Goal: Information Seeking & Learning: Learn about a topic

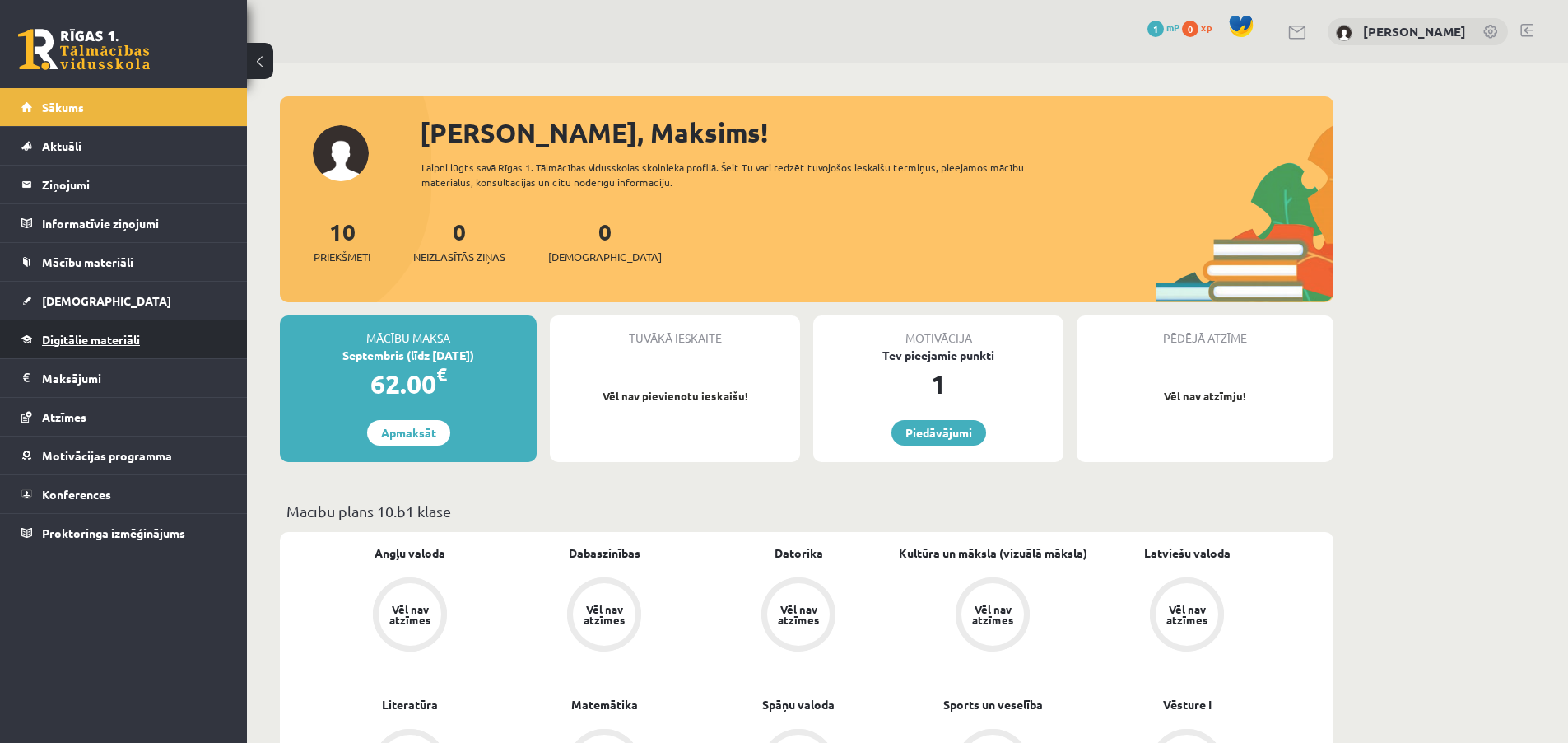
click at [125, 336] on span "Digitālie materiāli" at bounding box center [90, 339] width 98 height 15
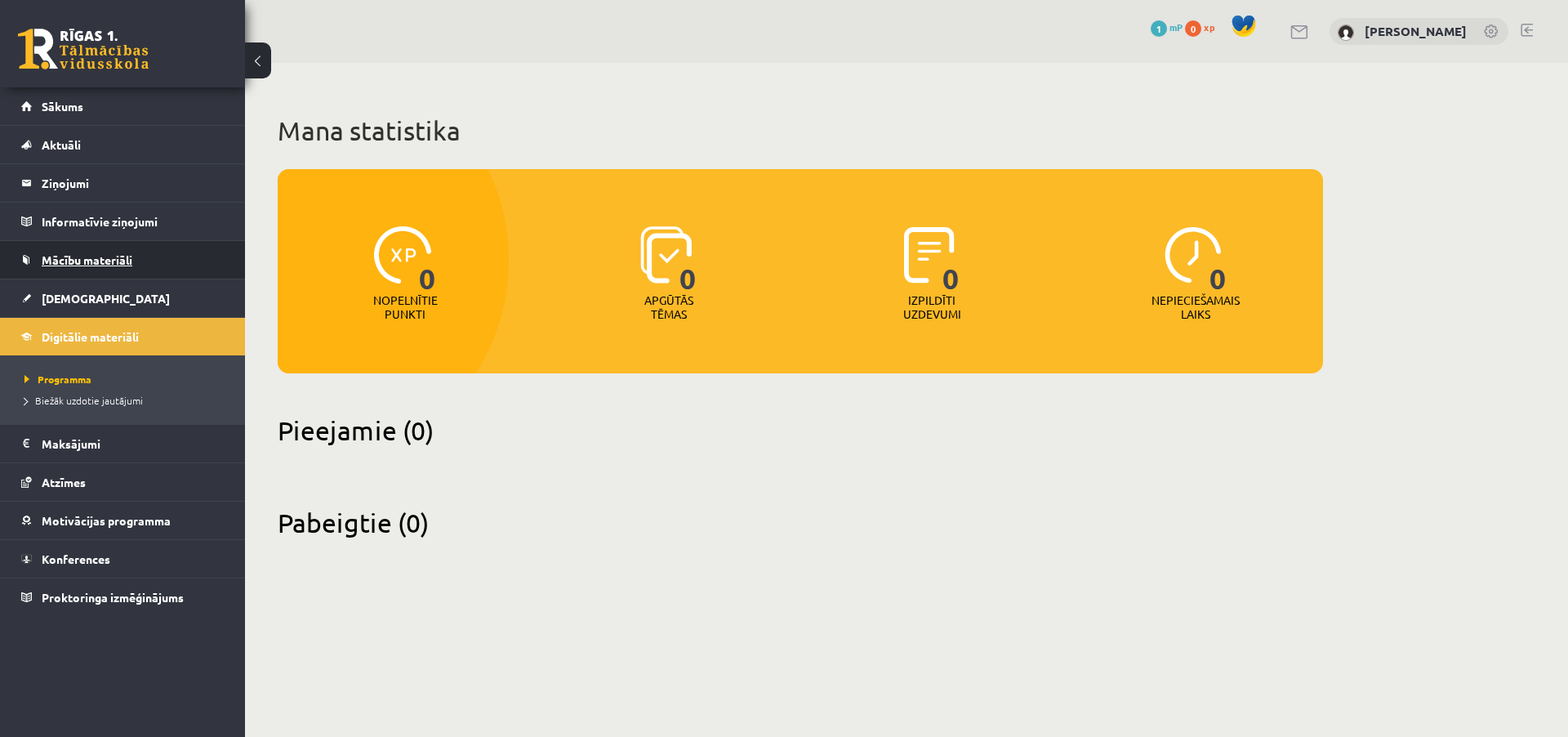
click at [123, 246] on link "Mācību materiāli" at bounding box center [123, 260] width 203 height 37
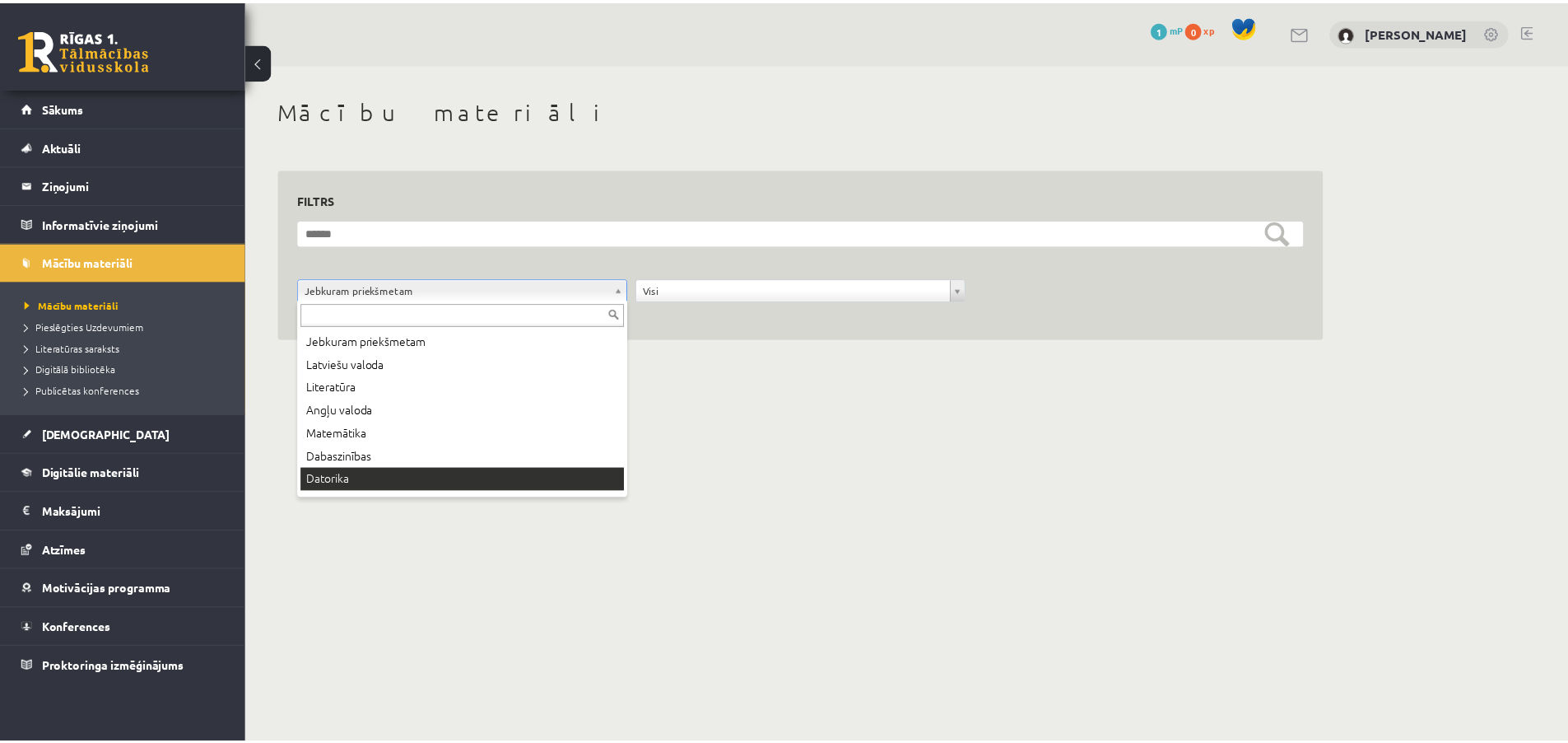
scroll to position [89, 0]
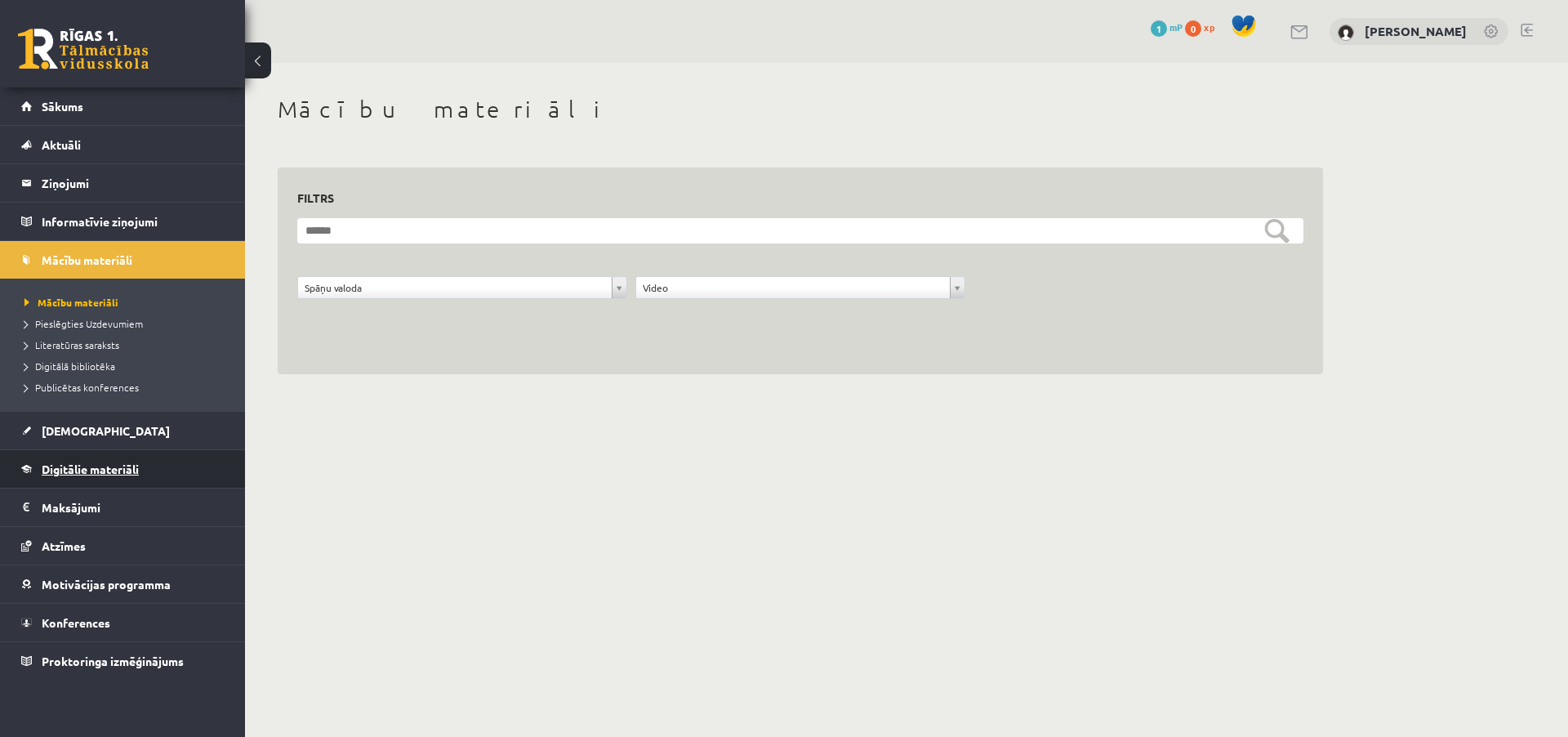
click at [123, 476] on link "Digitālie materiāli" at bounding box center [123, 469] width 203 height 37
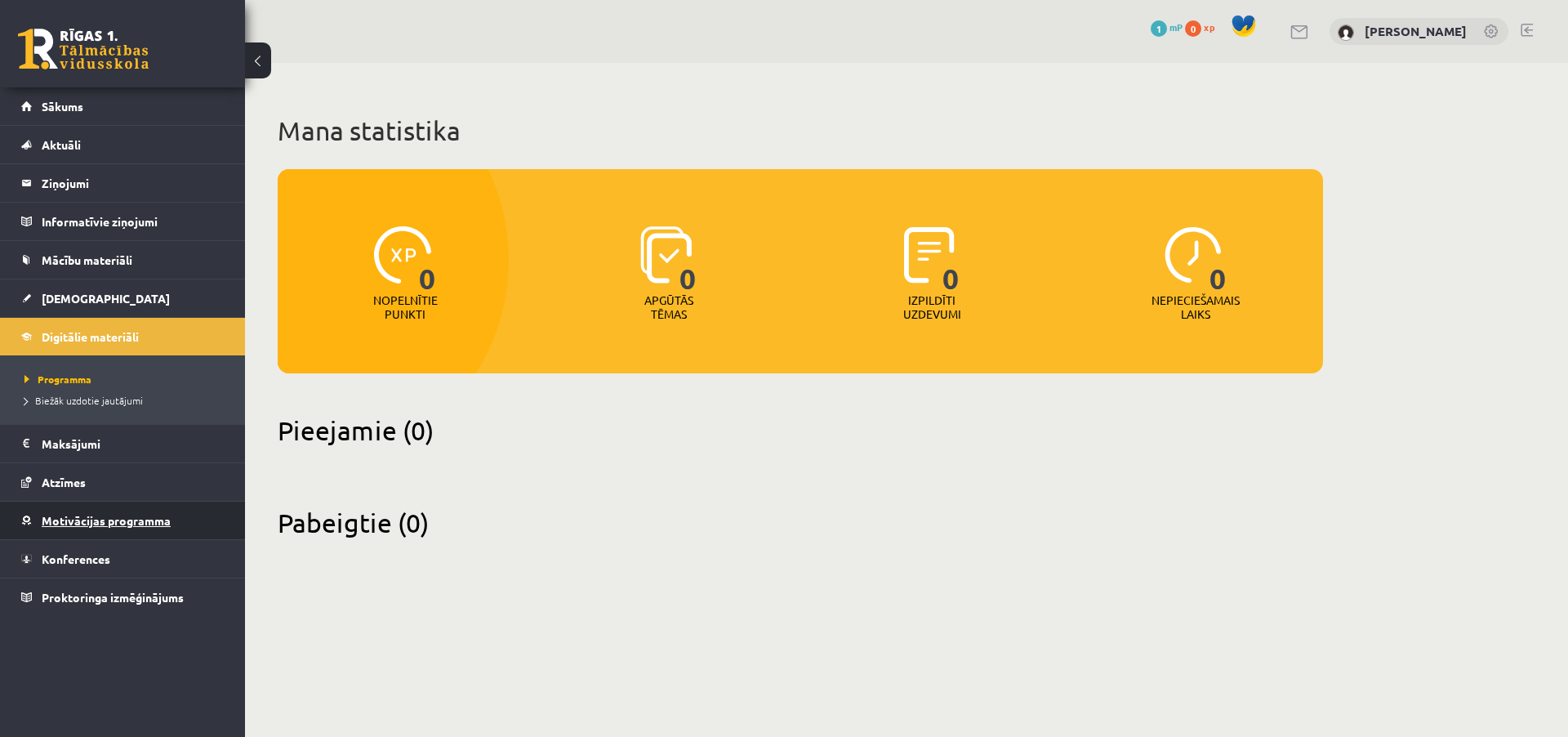
click at [109, 517] on span "Motivācijas programma" at bounding box center [106, 520] width 129 height 14
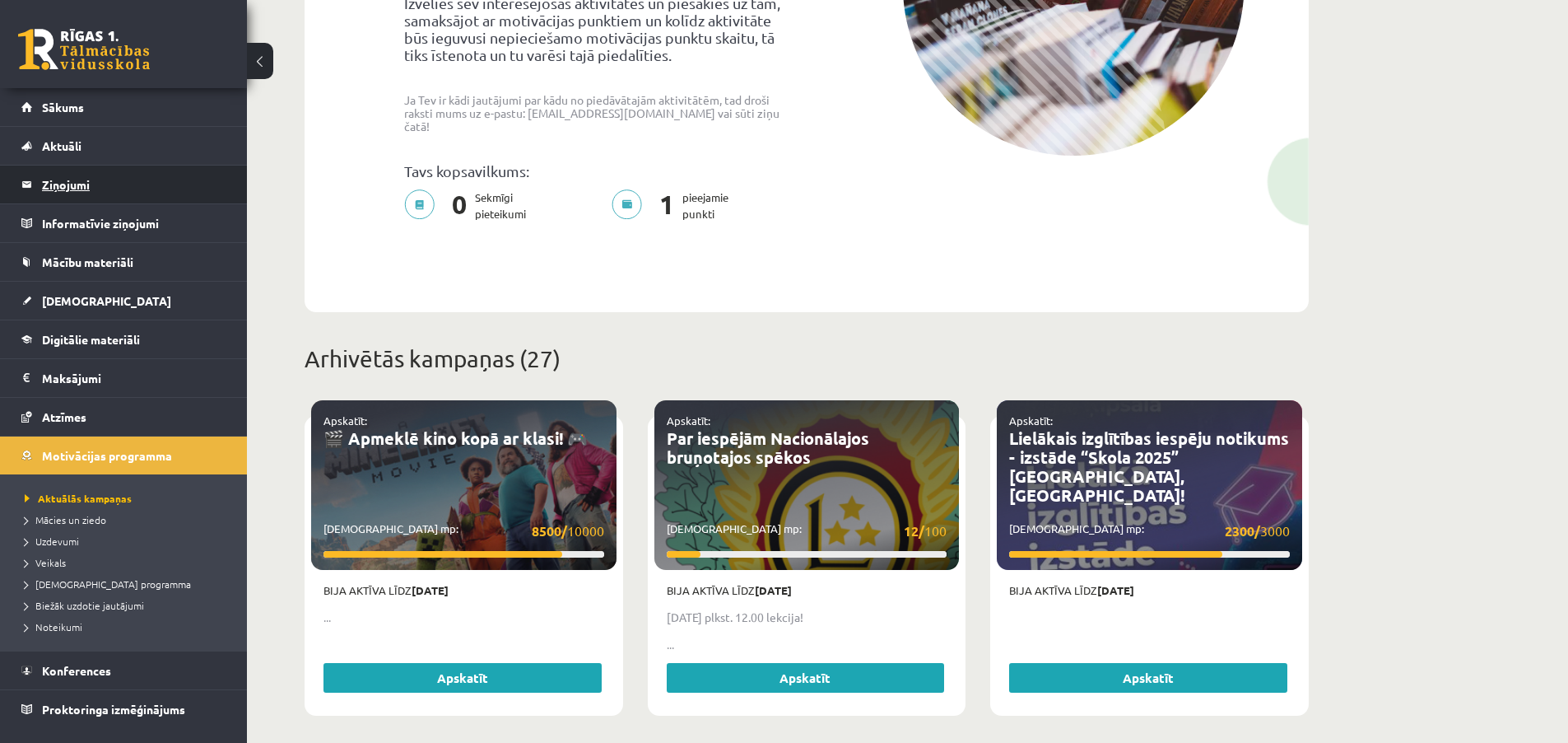
scroll to position [165, 0]
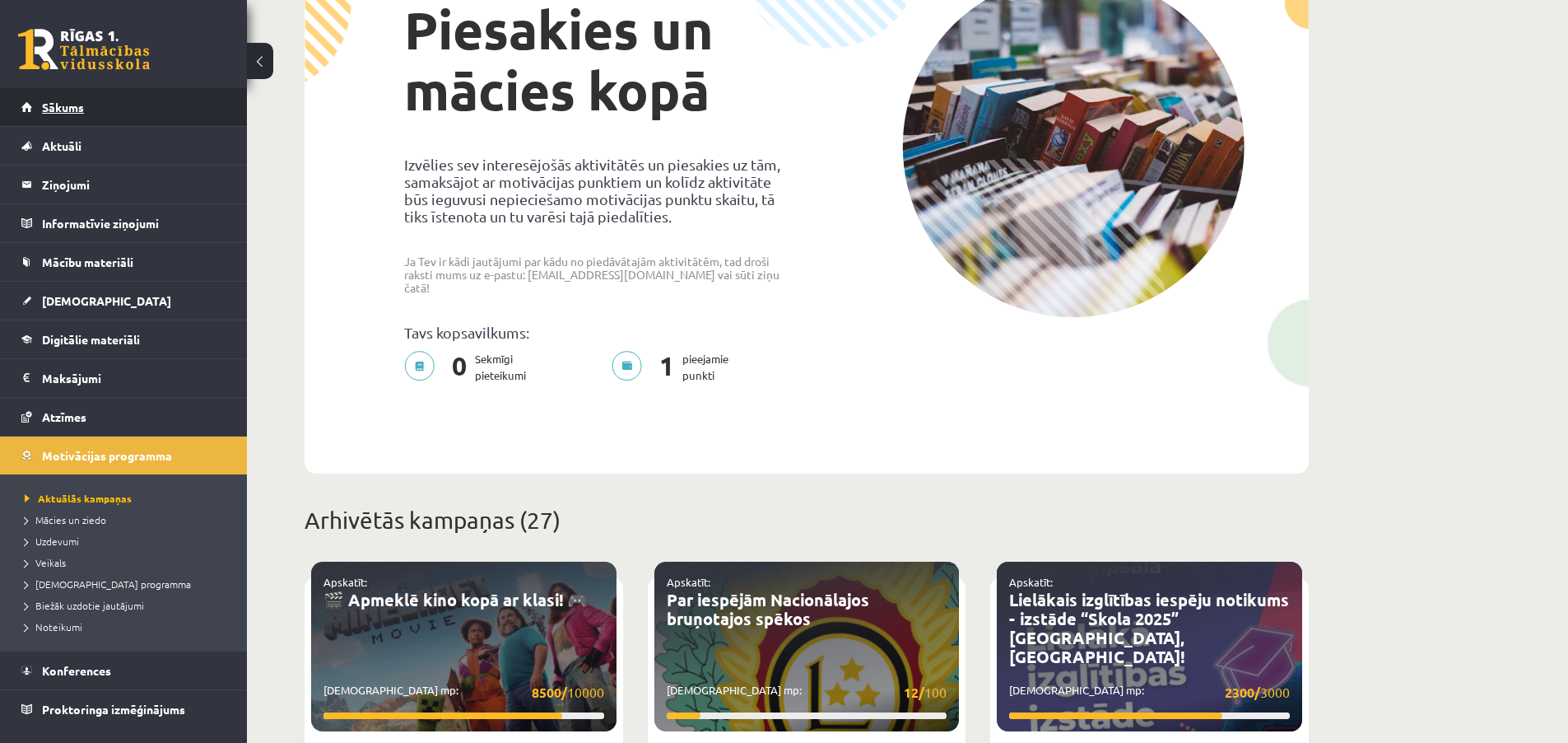
click at [85, 113] on link "Sākums" at bounding box center [124, 107] width 205 height 38
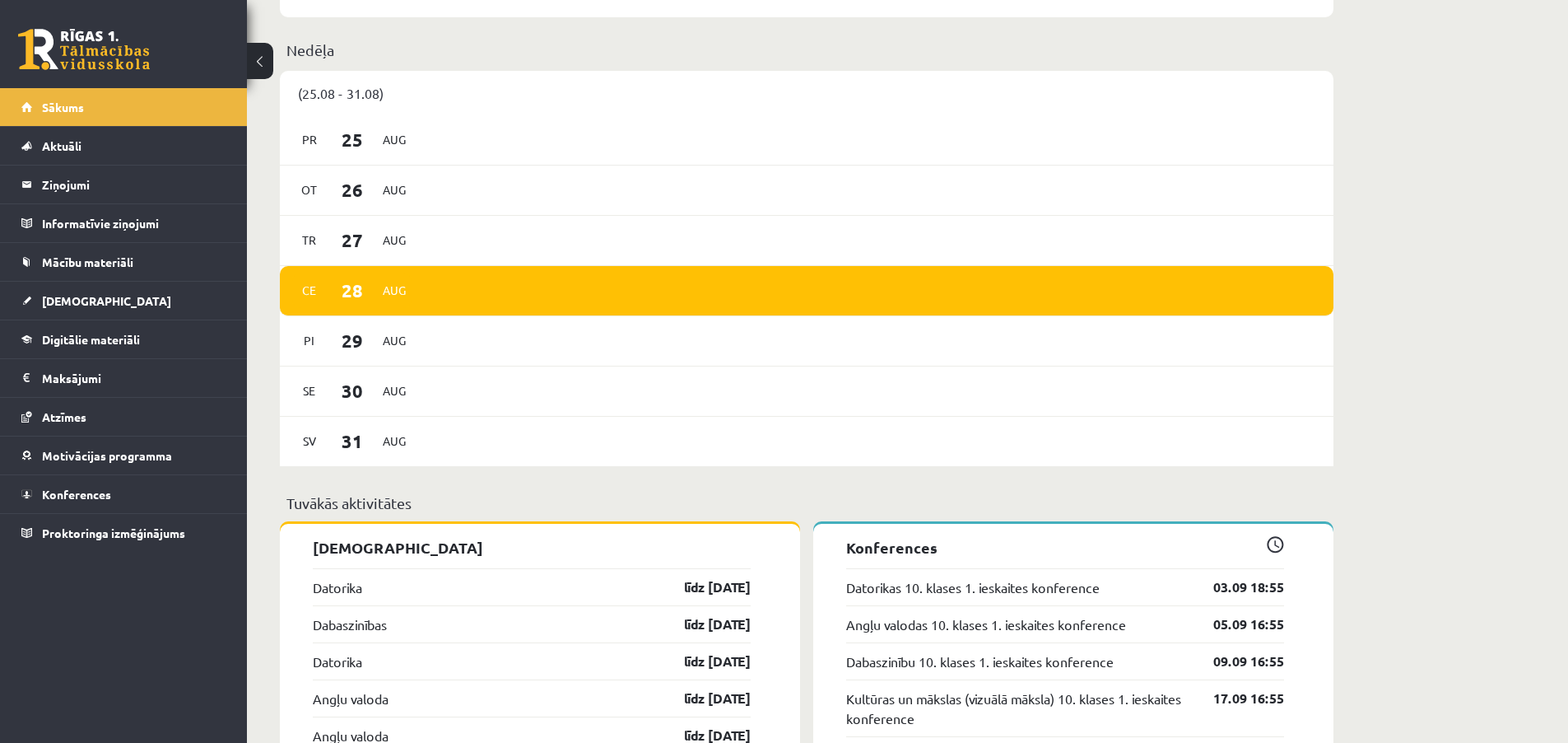
scroll to position [943, 0]
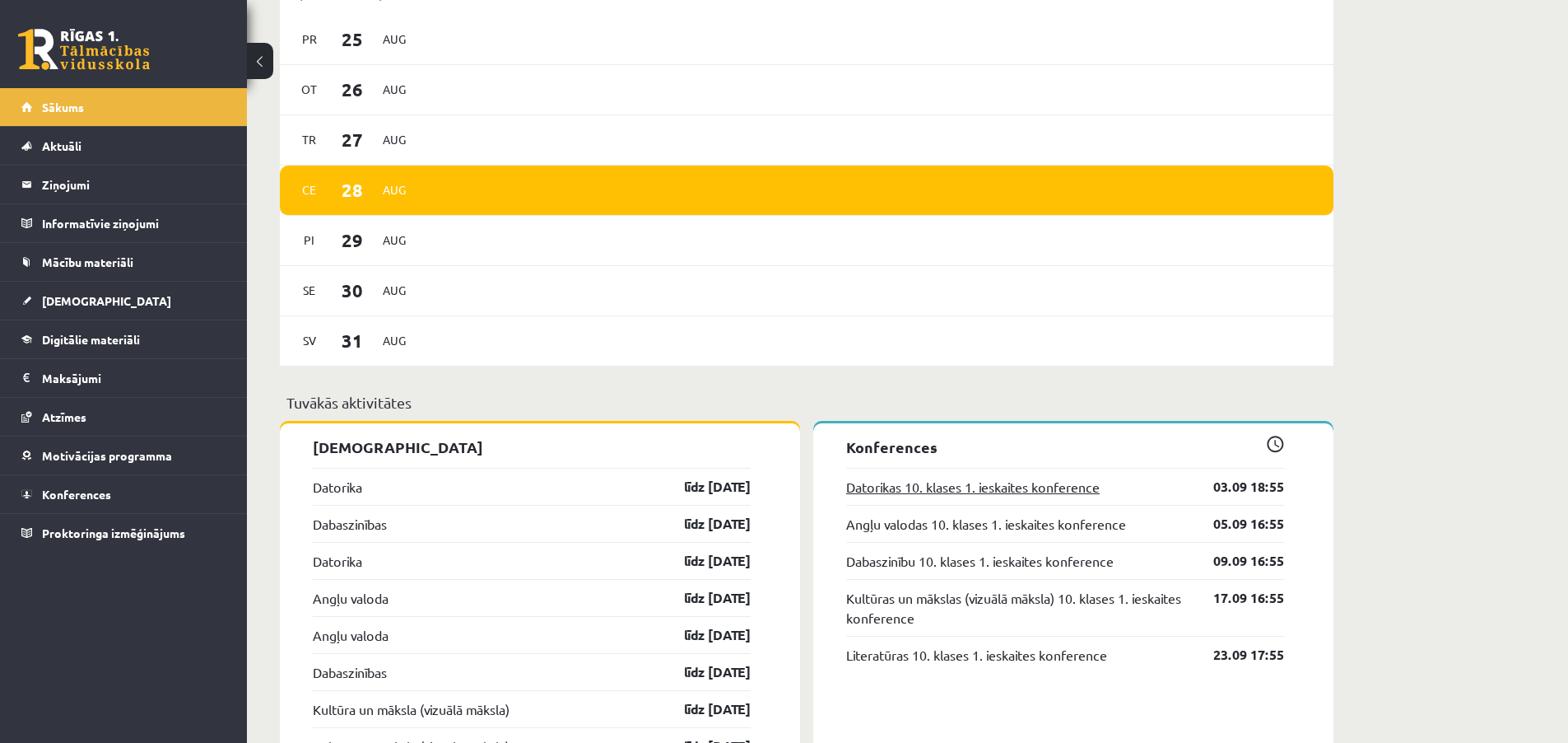
click at [1027, 479] on link "Datorikas 10. klases 1. ieskaites konference" at bounding box center [972, 486] width 253 height 20
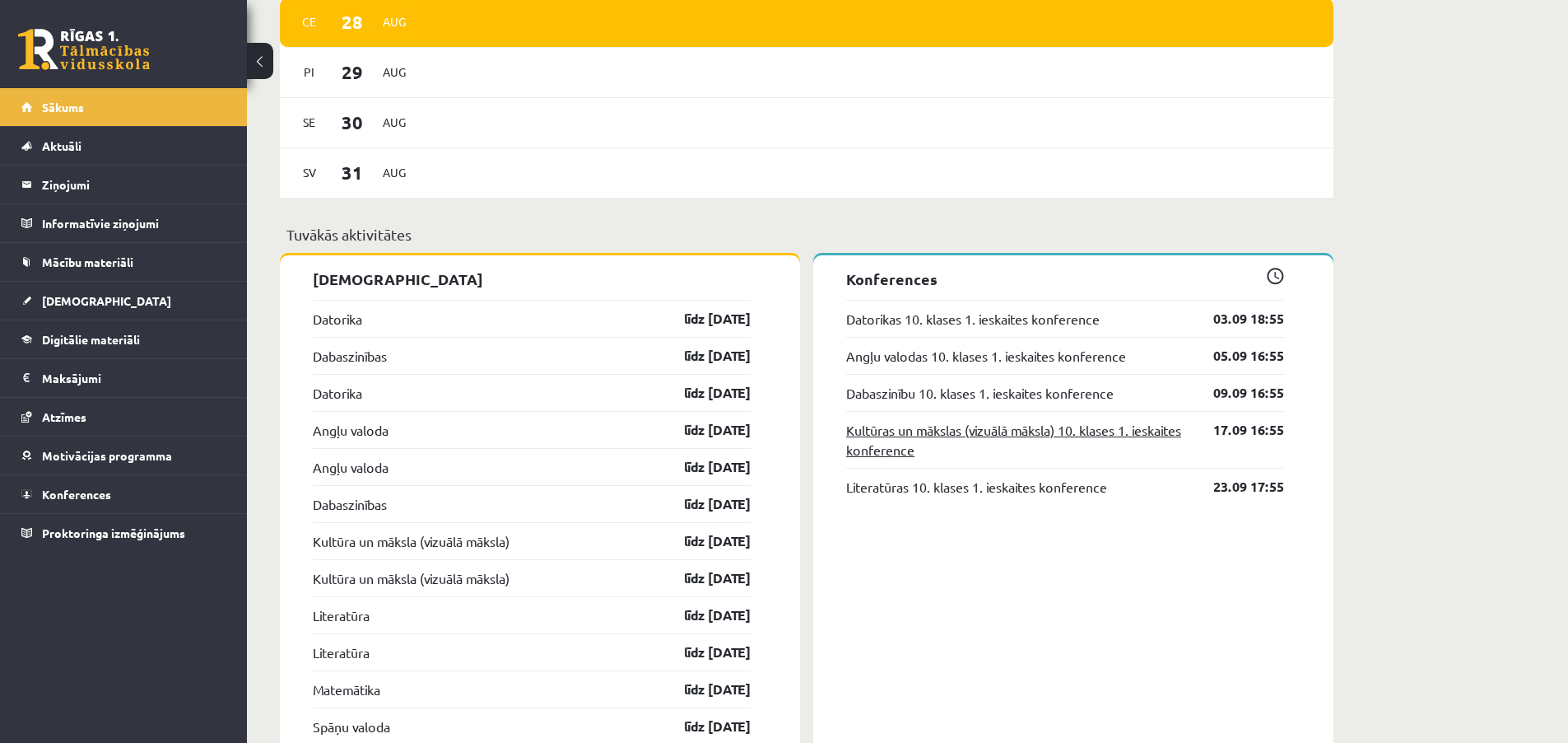
scroll to position [1114, 0]
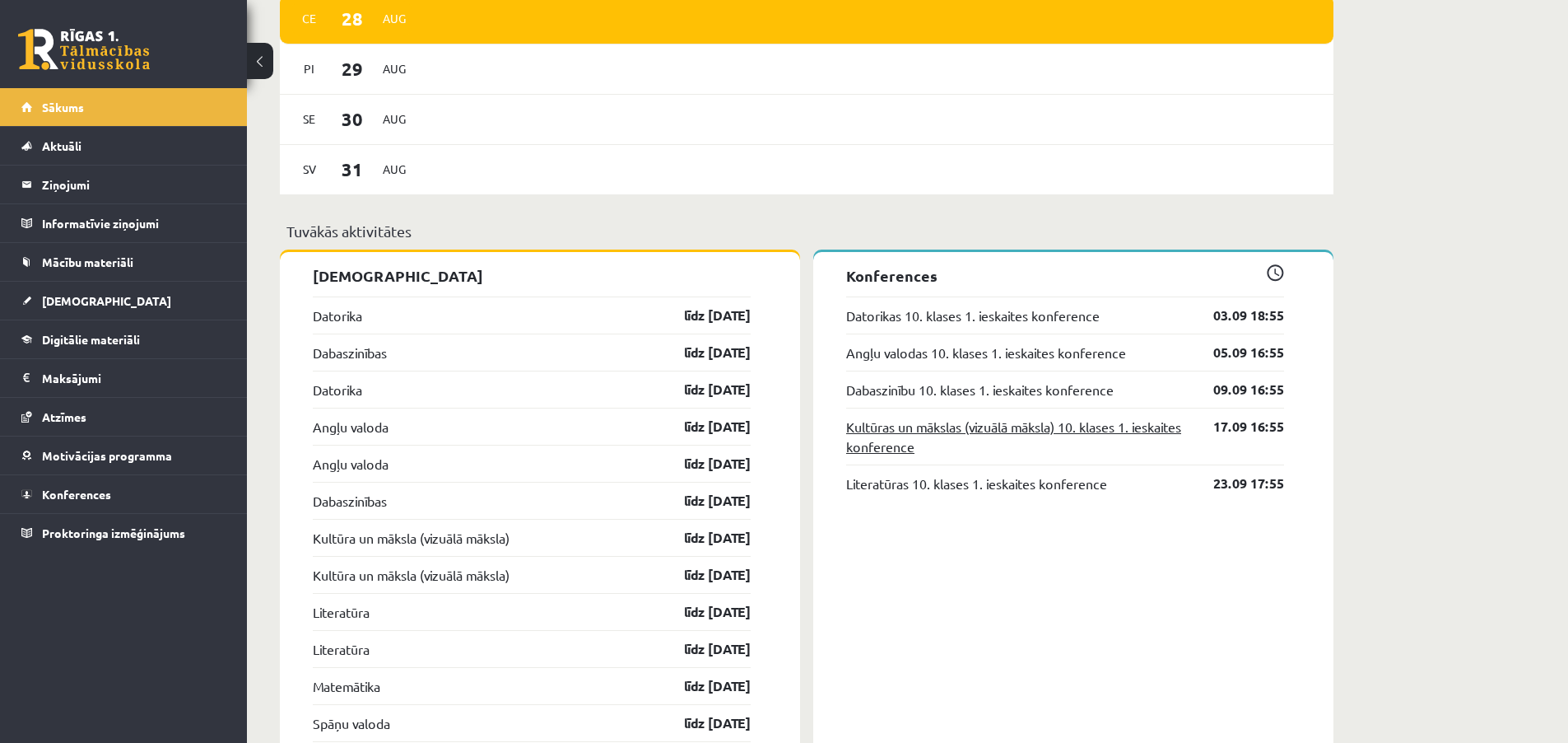
click at [965, 419] on link "Kultūras un mākslas (vizuālā māksla) 10. klases 1. ieskaites konference" at bounding box center [1017, 437] width 343 height 39
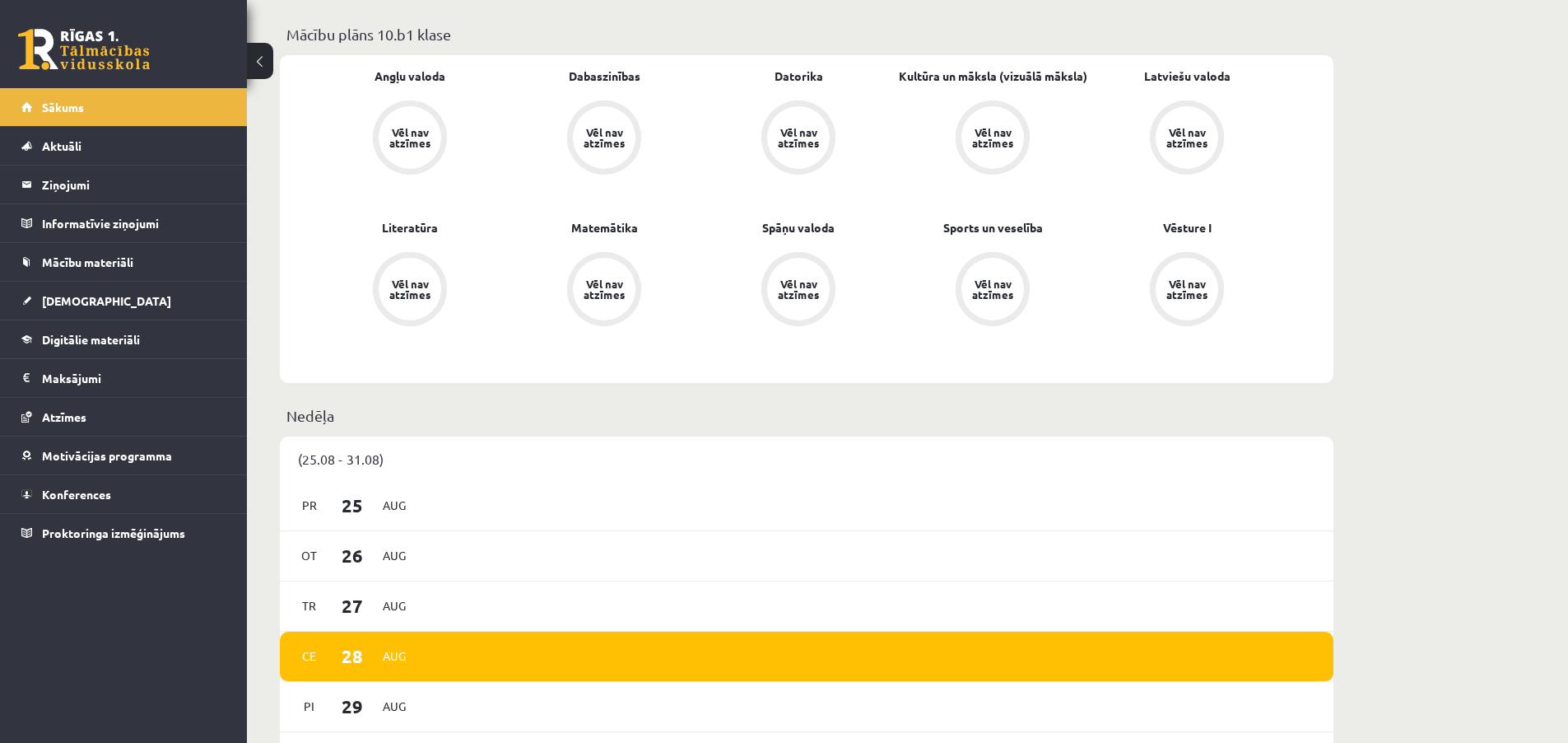
scroll to position [0, 0]
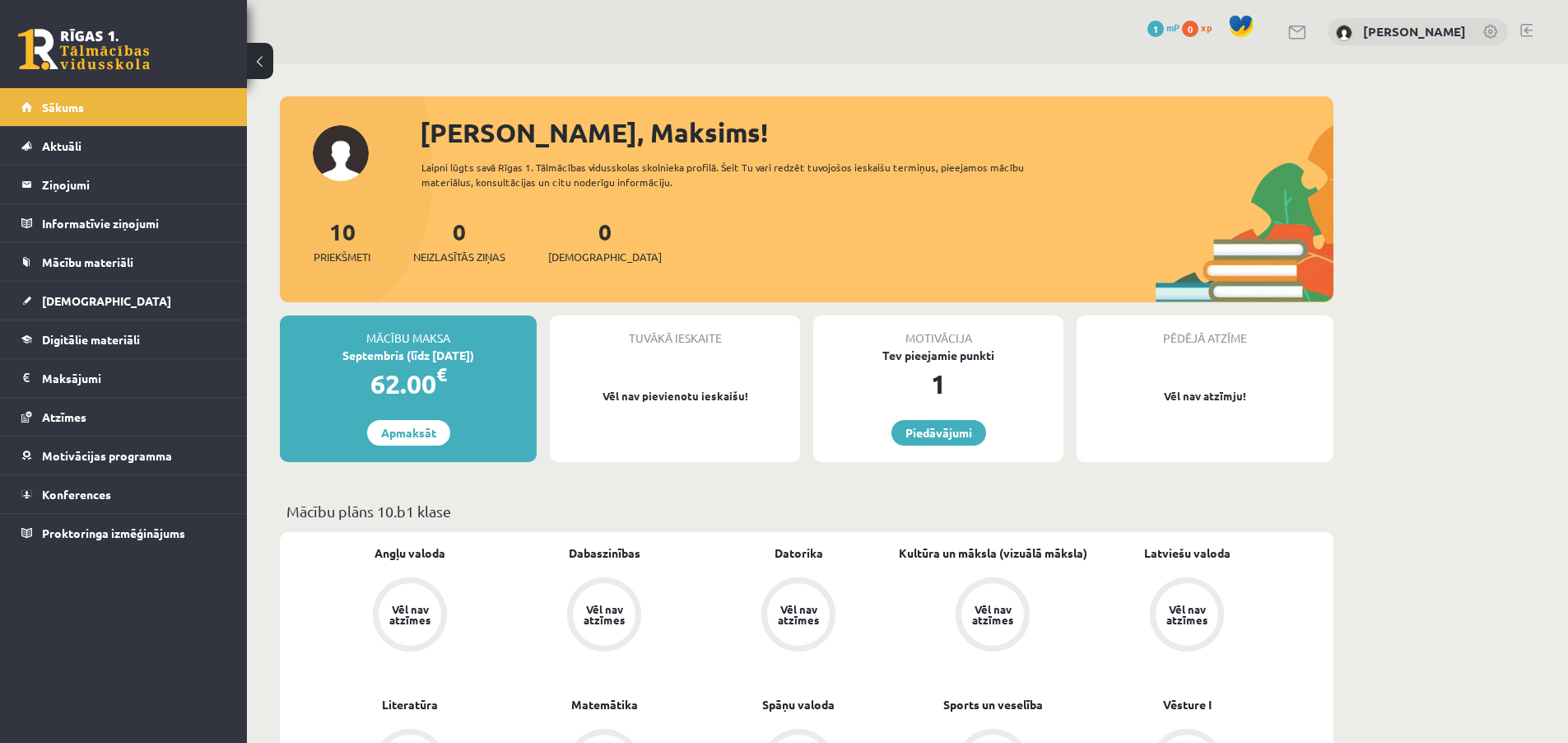
click at [1298, 31] on link at bounding box center [1298, 32] width 20 height 14
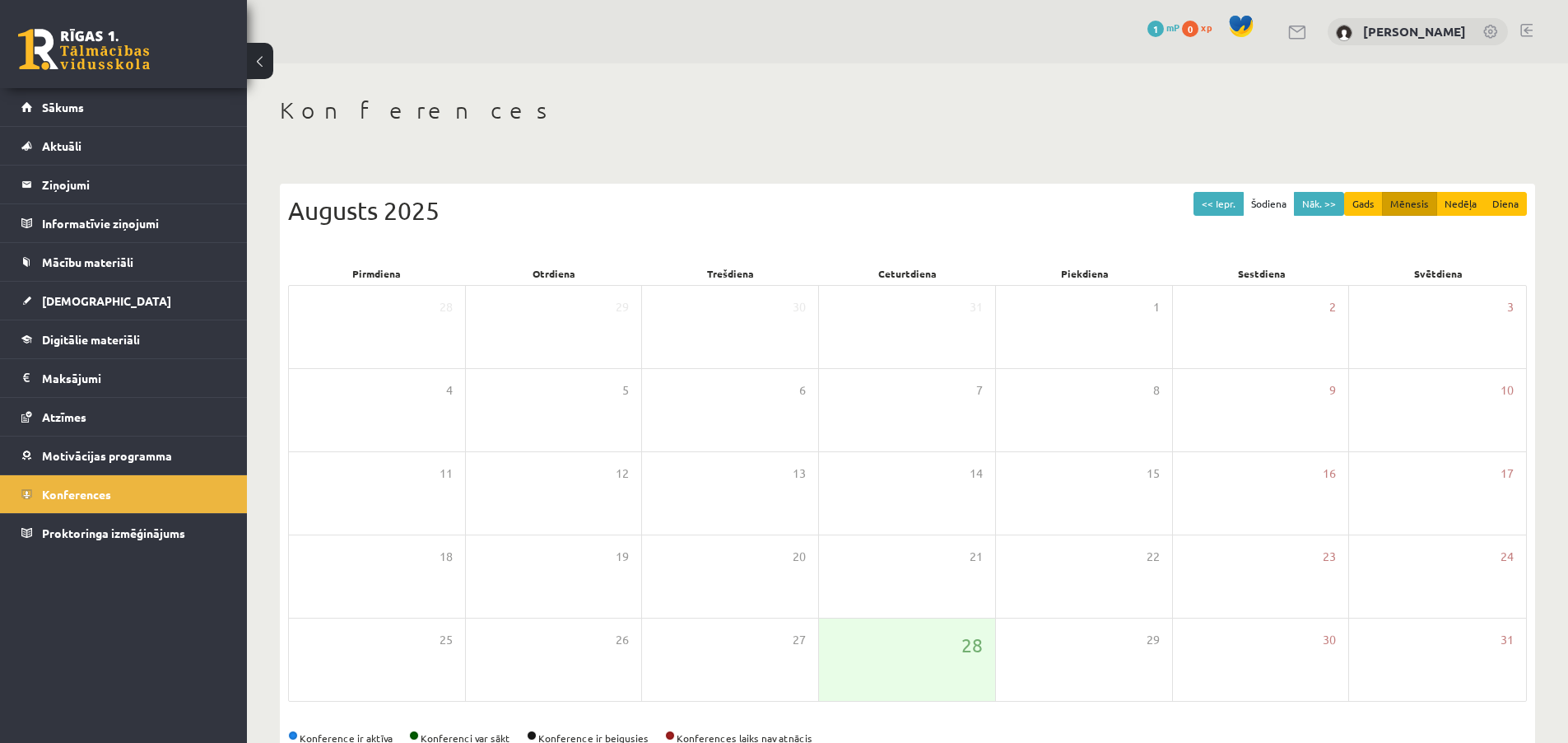
scroll to position [44, 0]
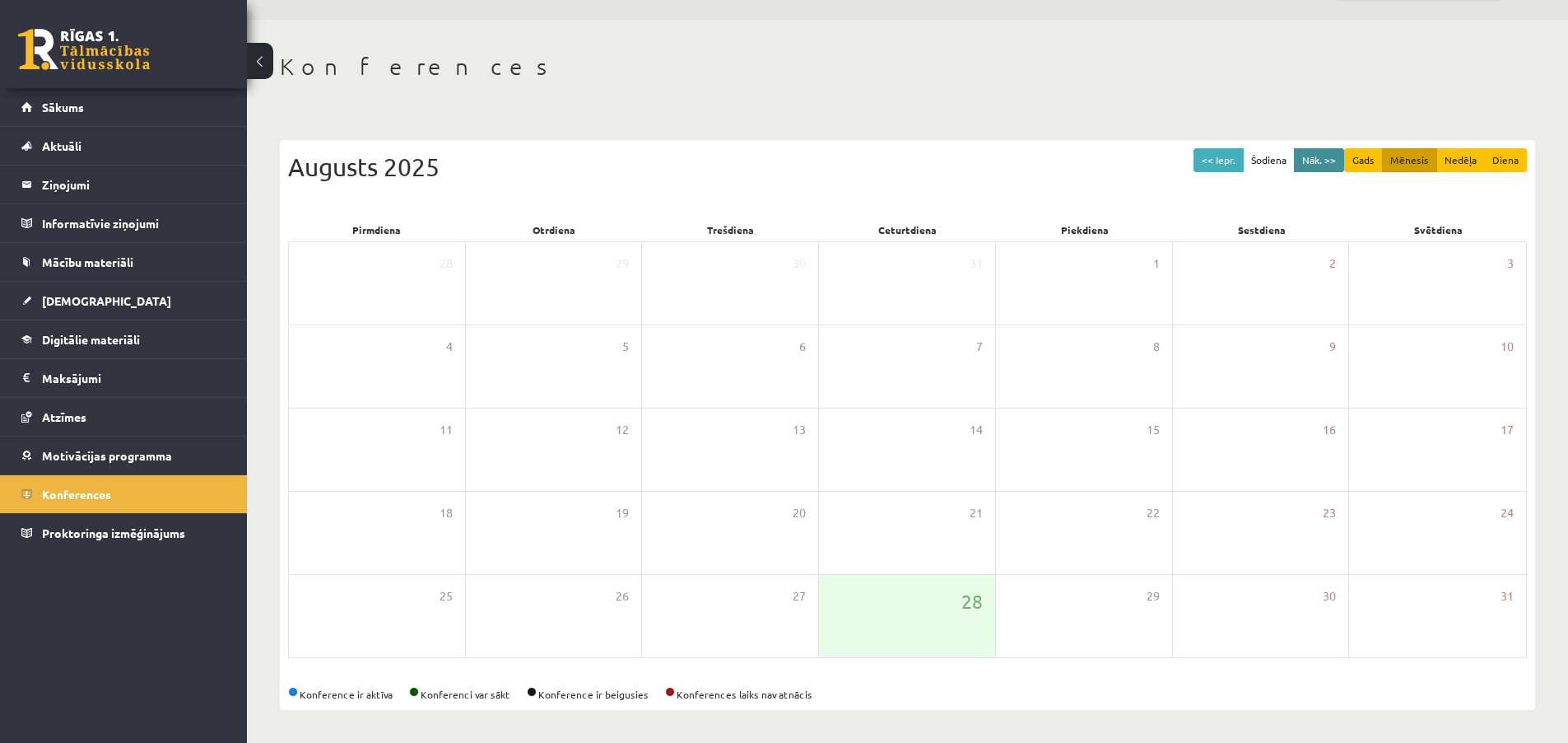
click at [1316, 163] on button "Nāk. >>" at bounding box center [1319, 160] width 50 height 24
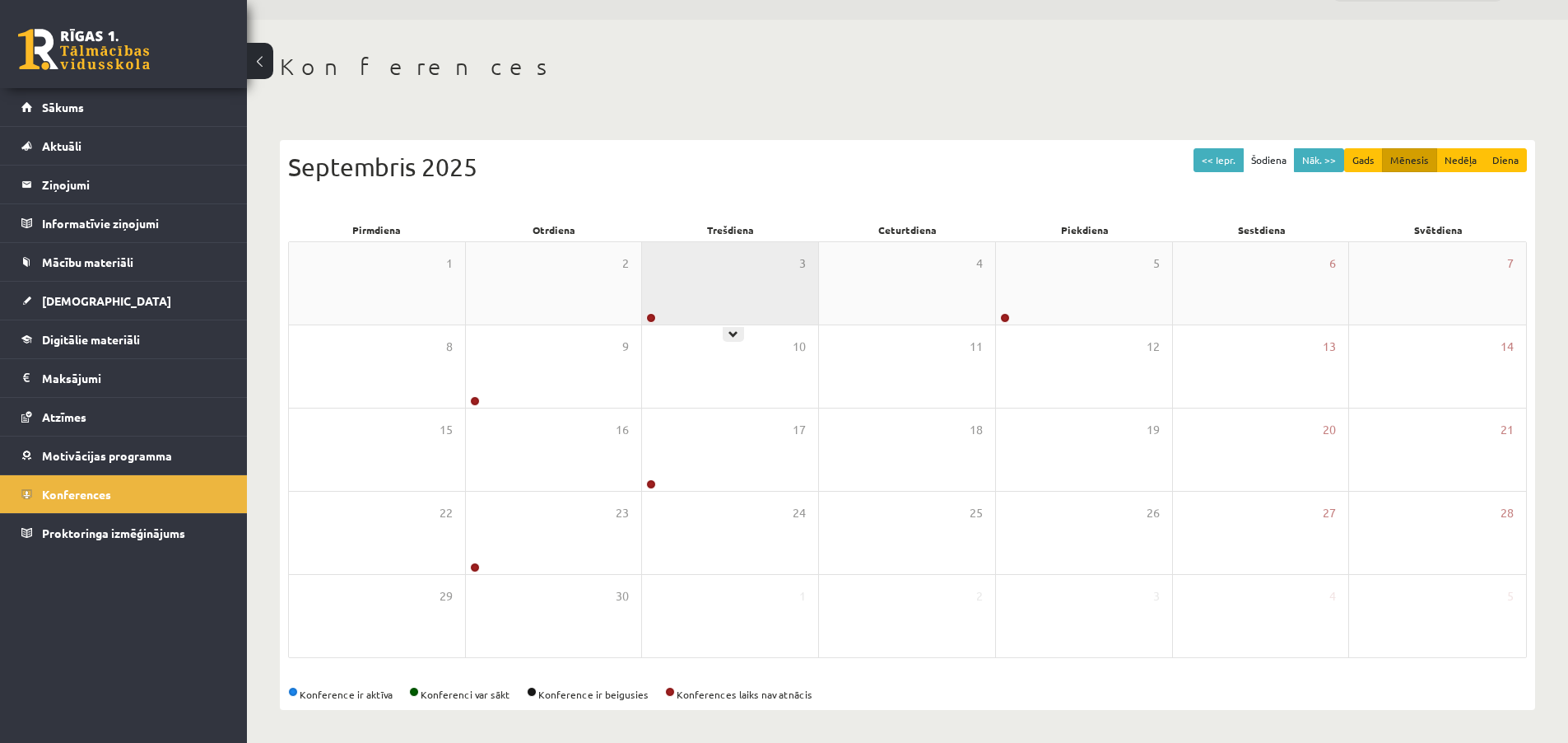
click at [818, 287] on div "3" at bounding box center [730, 283] width 176 height 83
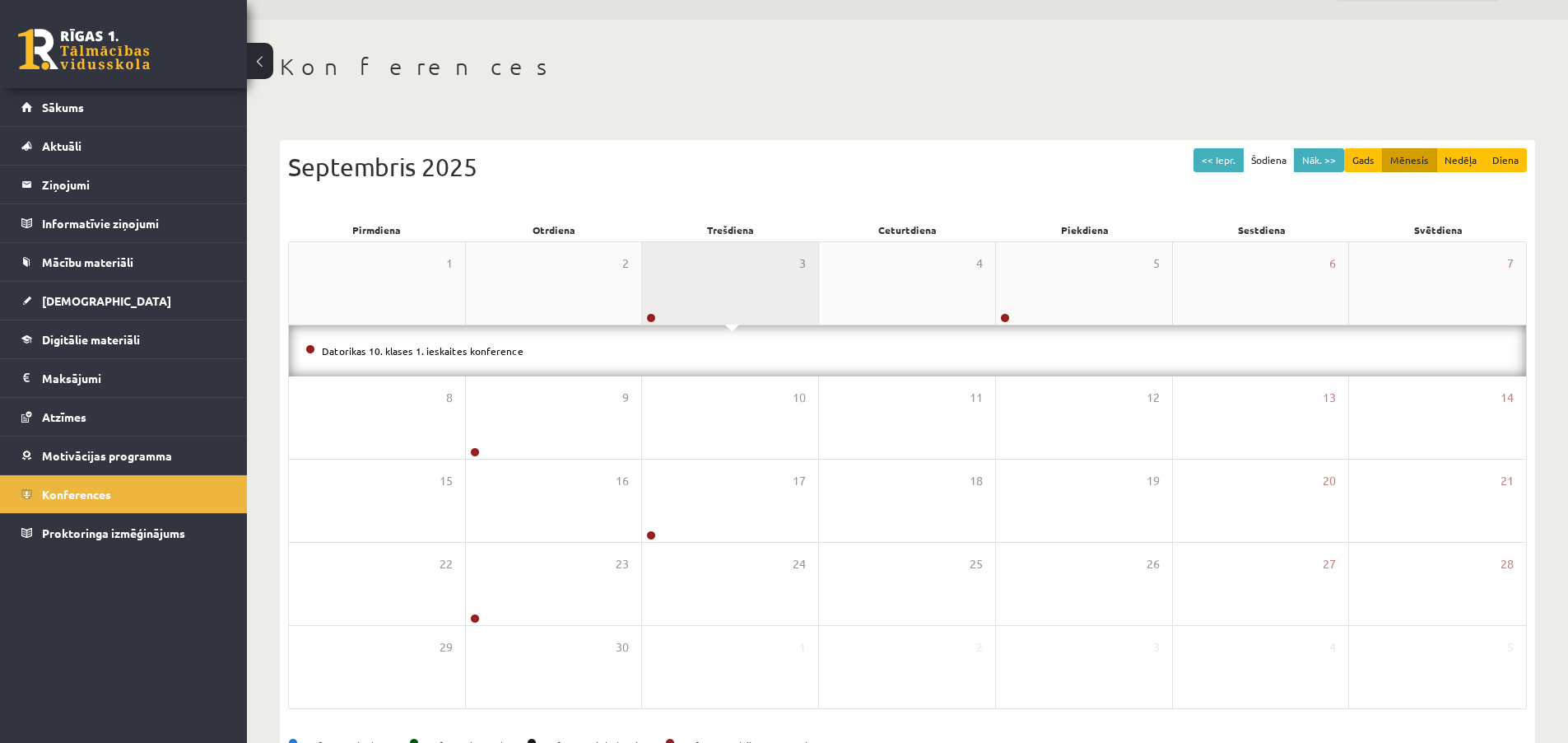
click at [818, 287] on div "3" at bounding box center [730, 283] width 176 height 83
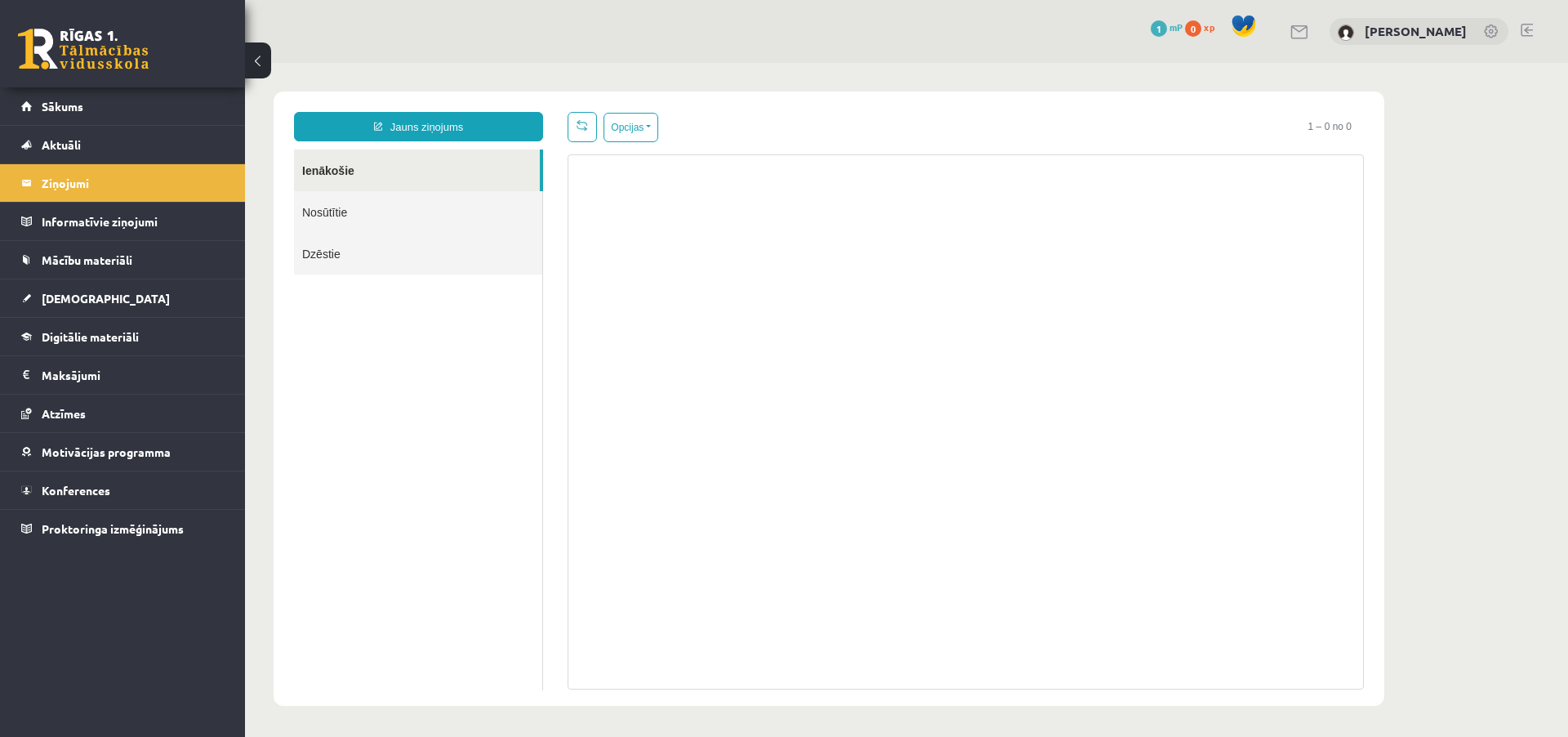
click at [94, 41] on link at bounding box center [83, 49] width 130 height 41
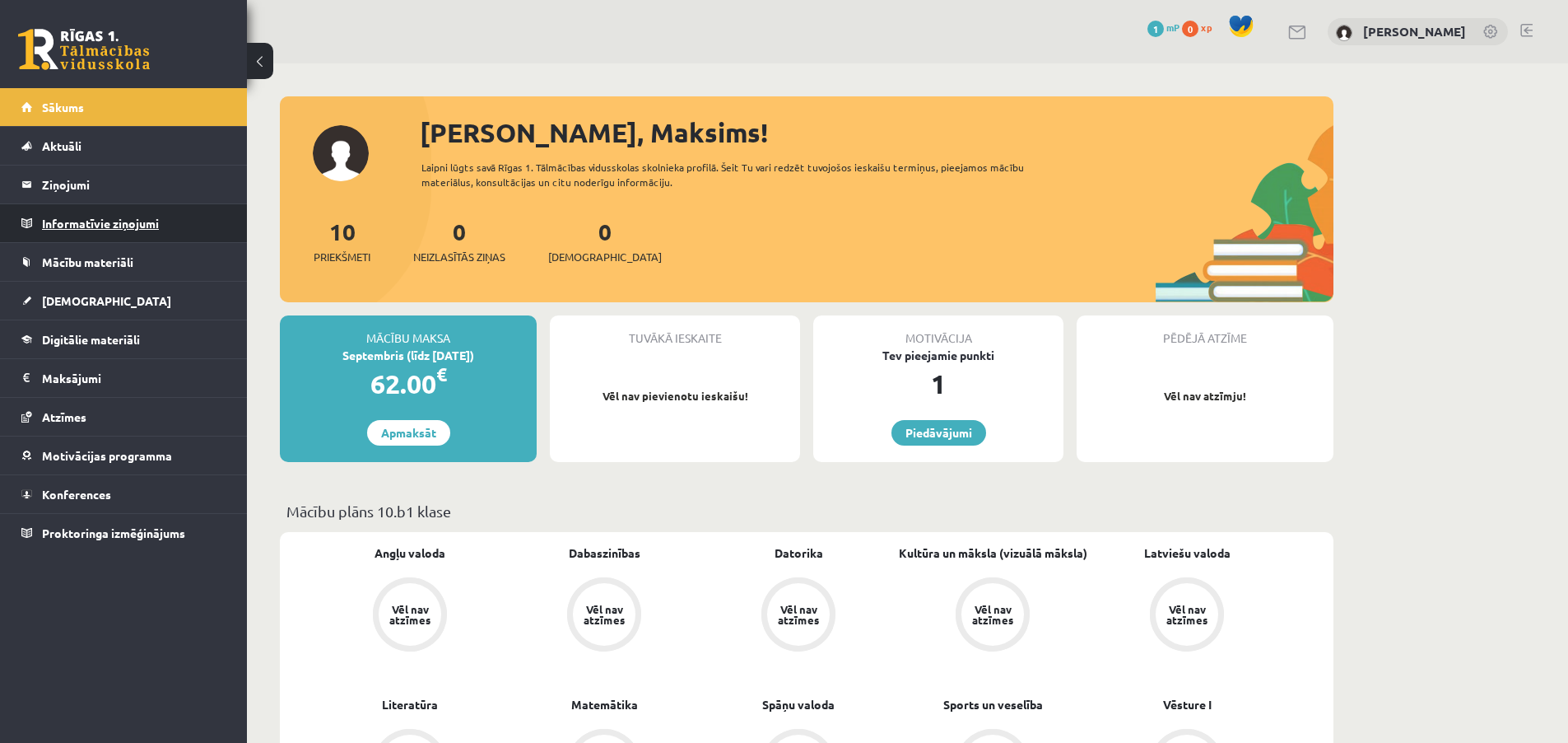
click at [108, 227] on legend "Informatīvie ziņojumi 0" at bounding box center [134, 223] width 184 height 38
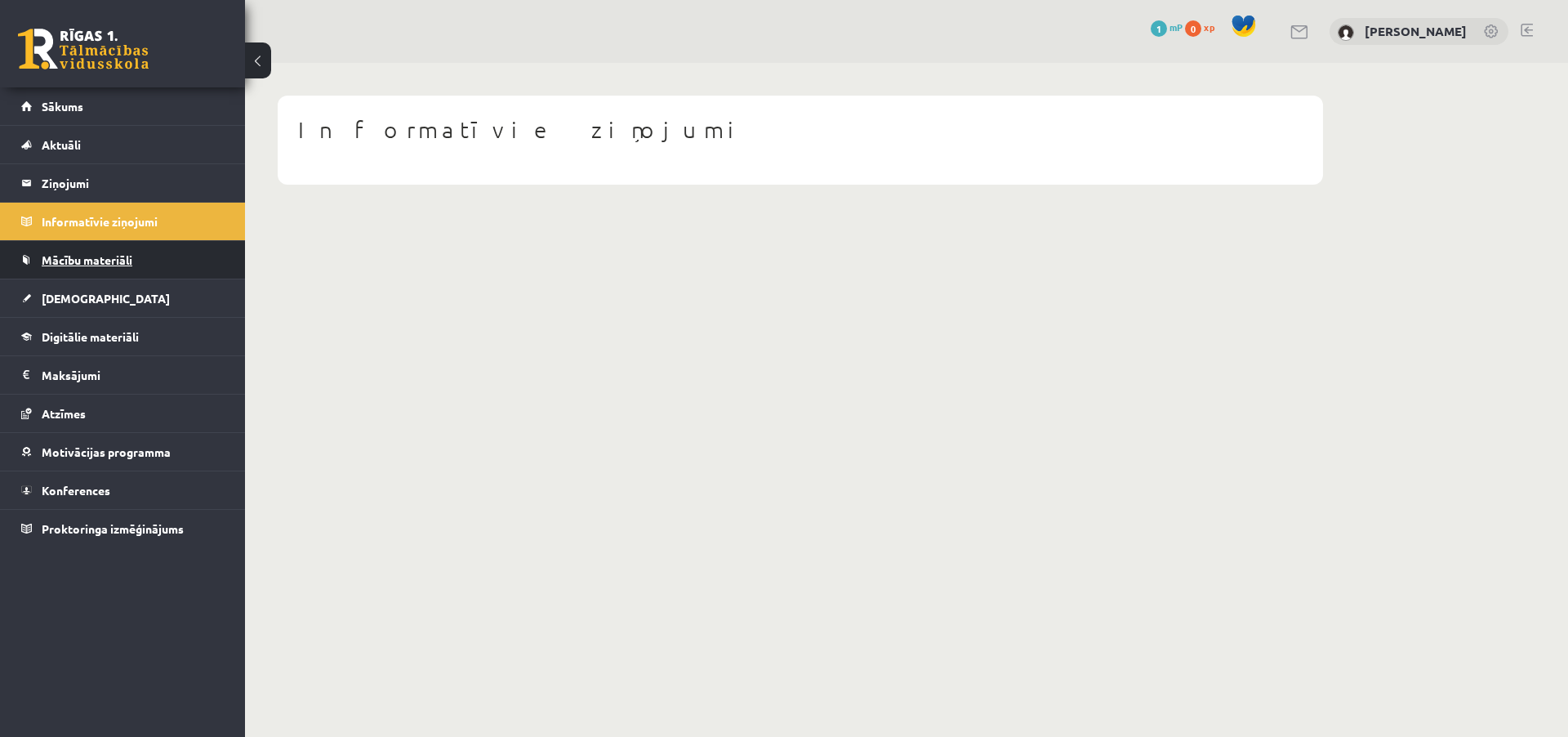
click at [100, 263] on span "Mācību materiāli" at bounding box center [86, 259] width 90 height 14
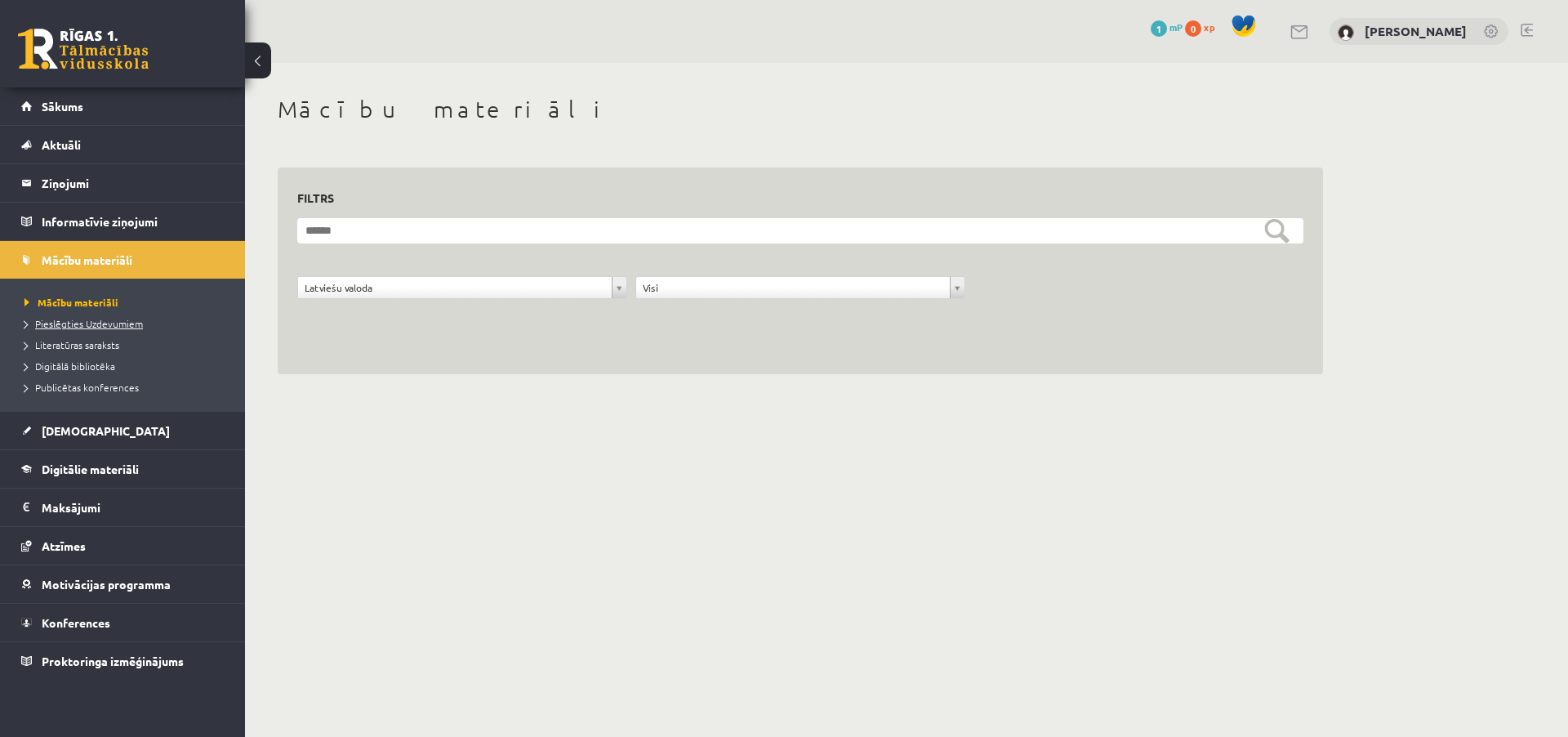
click at [125, 322] on span "Pieslēgties Uzdevumiem" at bounding box center [84, 323] width 118 height 13
click at [94, 349] on span "Literatūras saraksts" at bounding box center [72, 344] width 95 height 13
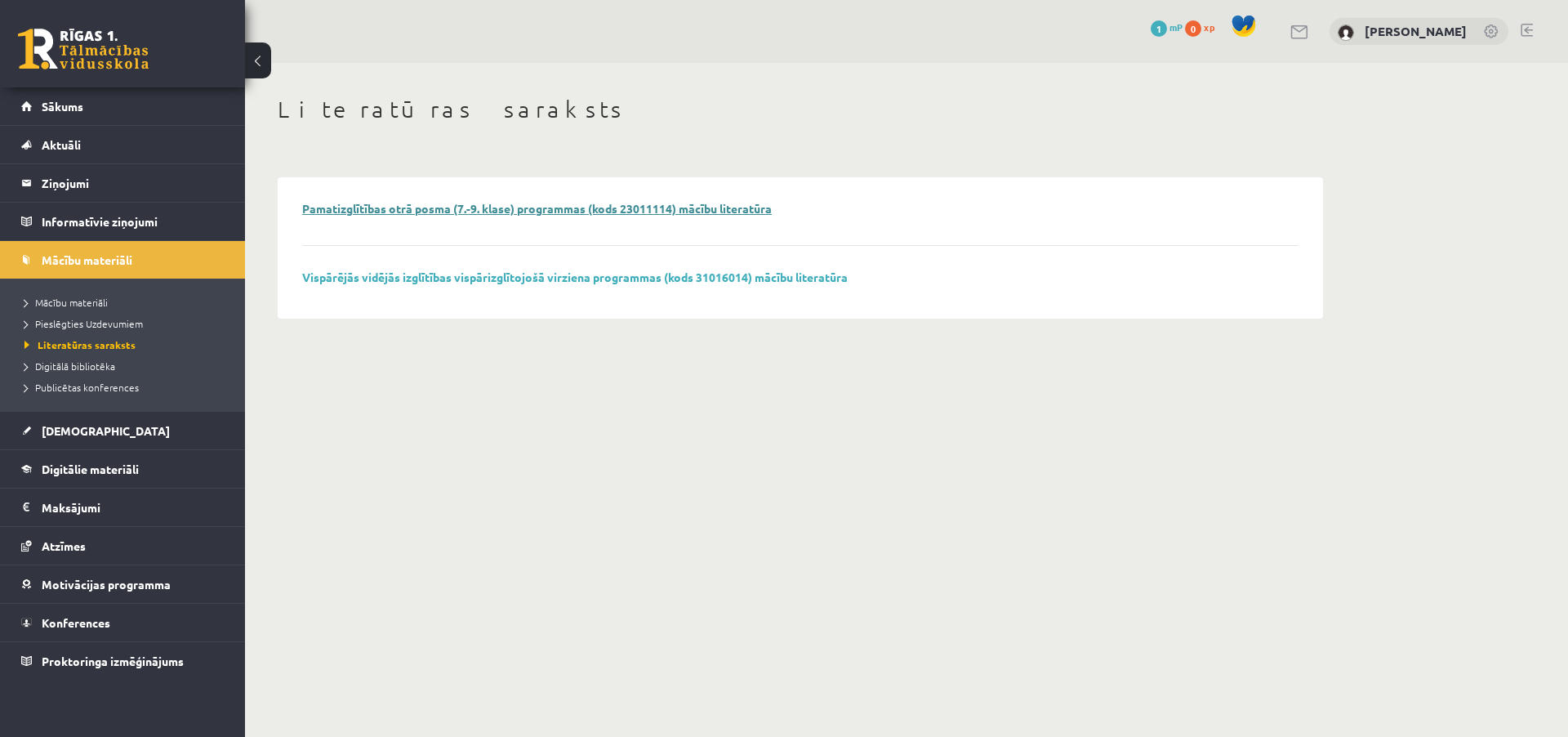
click at [498, 212] on link "Pamatizglītības otrā posma (7.-9. klase) programmas (kods 23011114) mācību lite…" at bounding box center [536, 208] width 469 height 14
click at [557, 280] on link "Vispārējās vidējās izglītības vispārizglītojošā virziena programmas (kods 31016…" at bounding box center [574, 277] width 546 height 14
click at [92, 368] on span "Digitālā bibliotēka" at bounding box center [69, 366] width 90 height 13
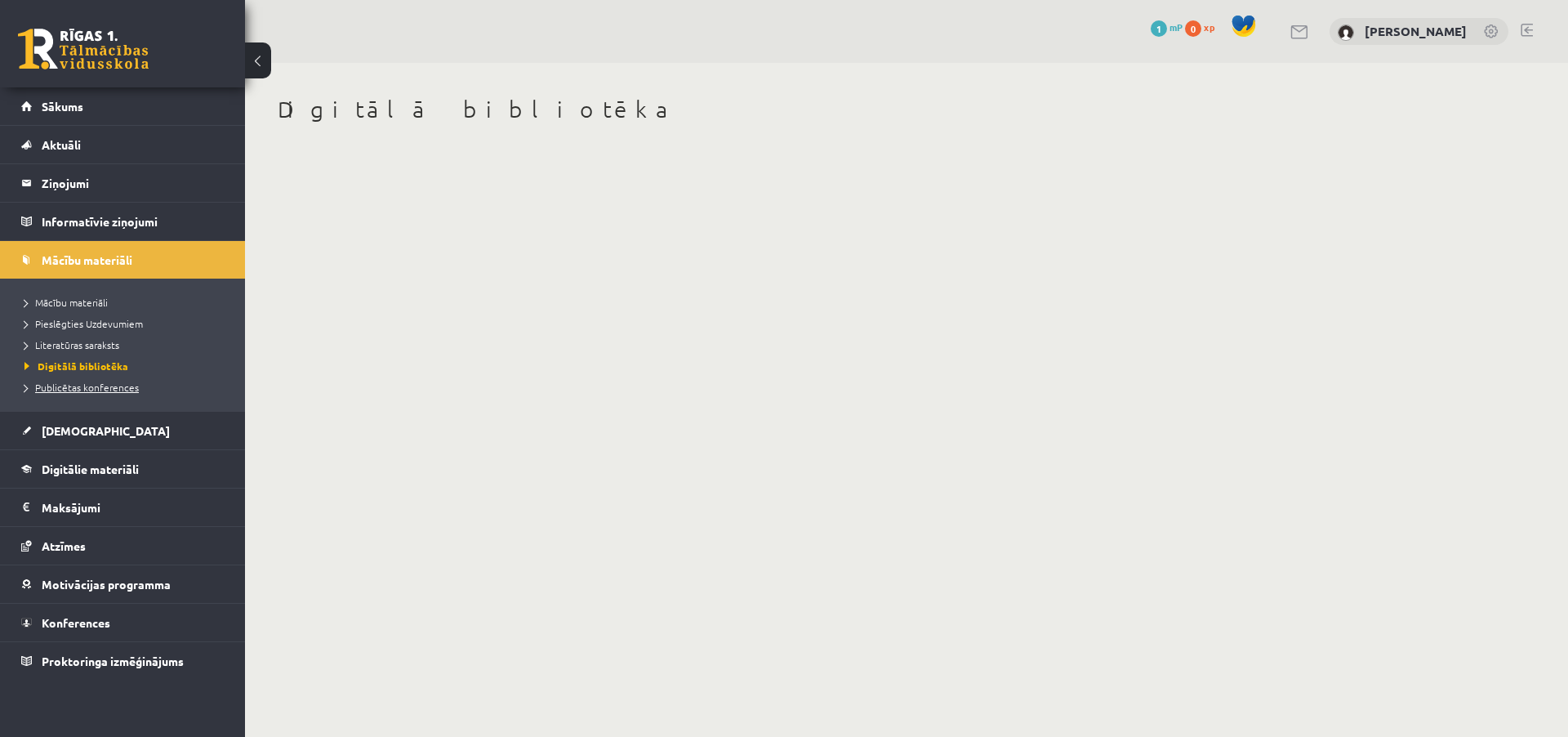
click at [112, 390] on span "Publicētas konferences" at bounding box center [81, 387] width 114 height 13
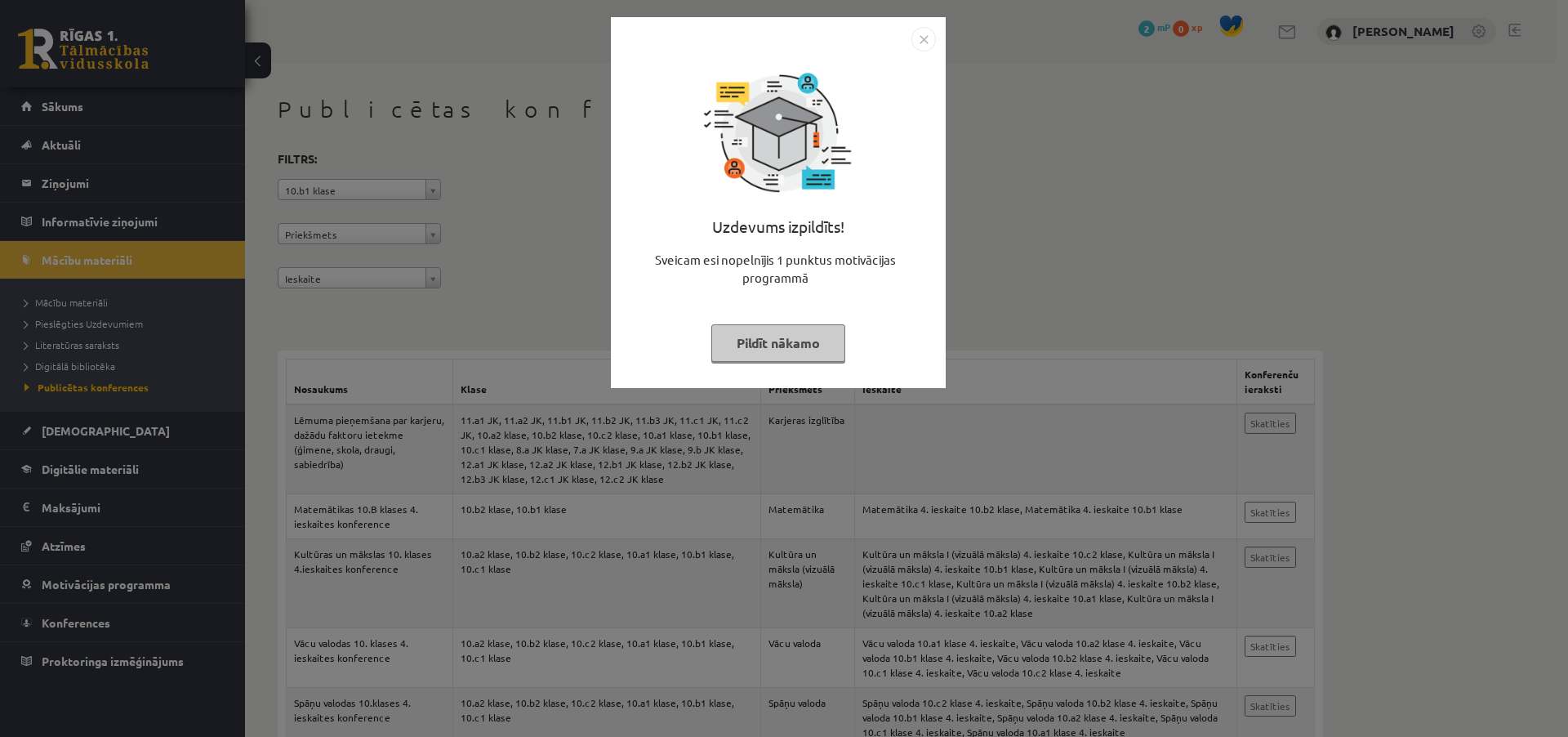
click at [824, 330] on button "Pildīt nākamo" at bounding box center [778, 343] width 134 height 37
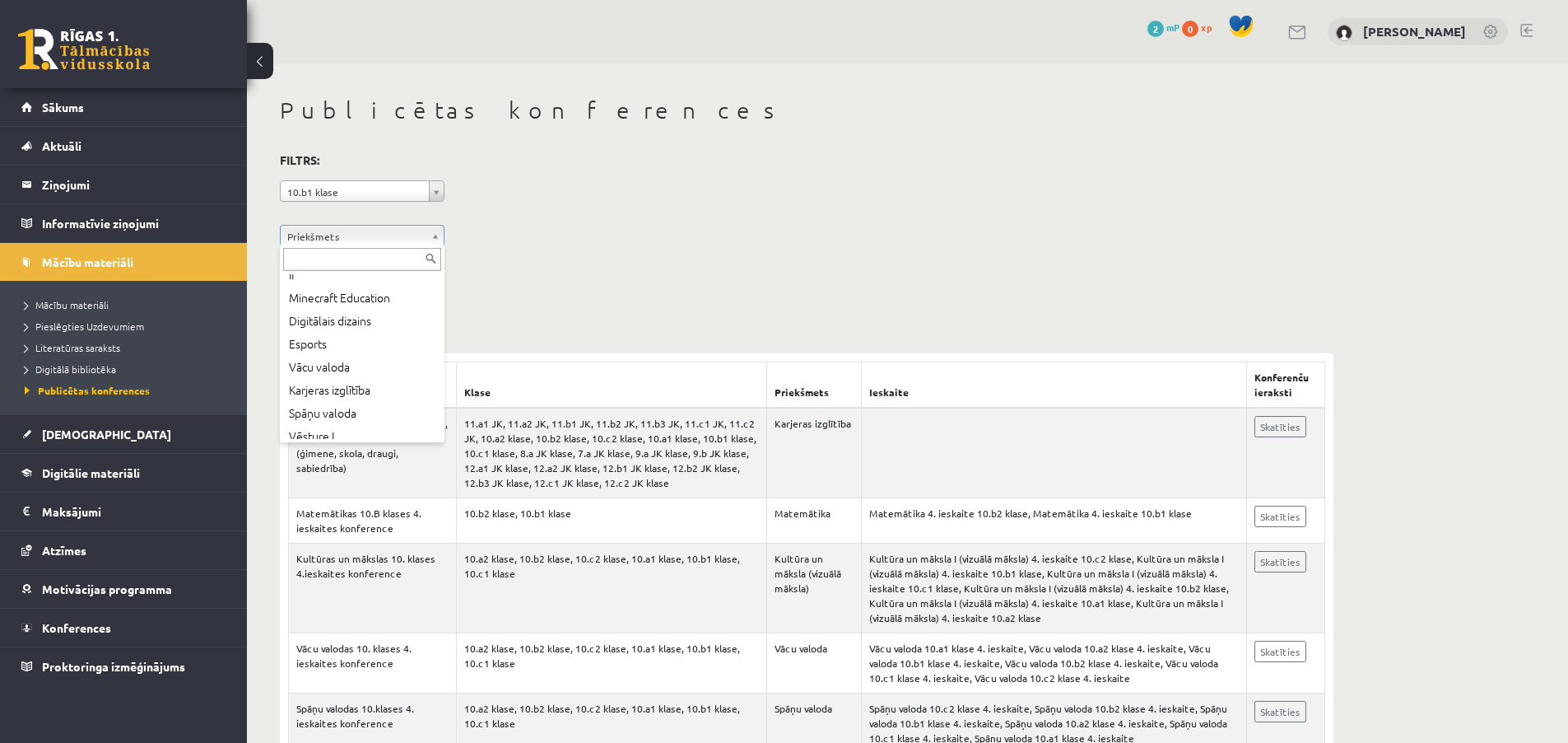
scroll to position [1156, 0]
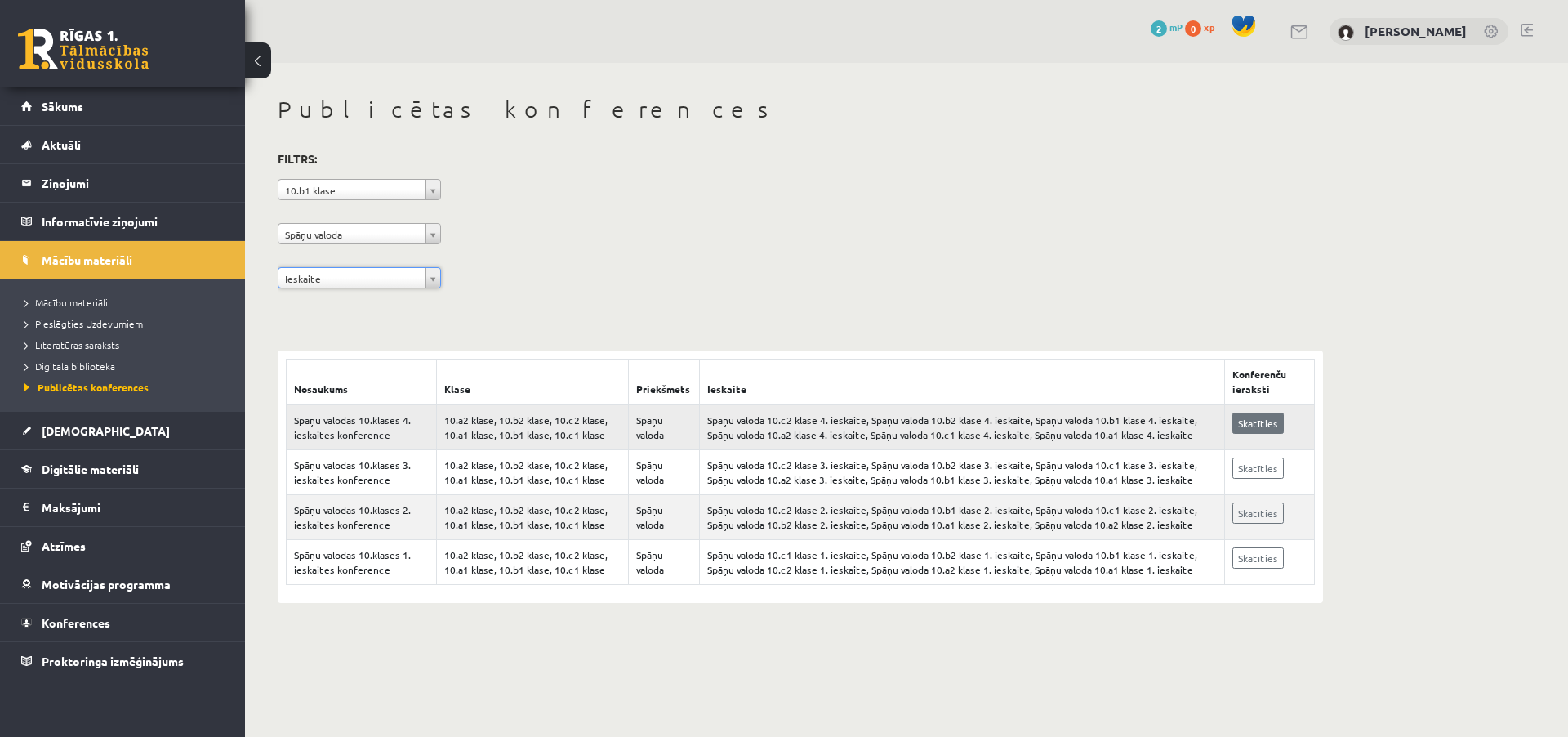
click at [1284, 421] on link "Skatīties" at bounding box center [1258, 423] width 52 height 21
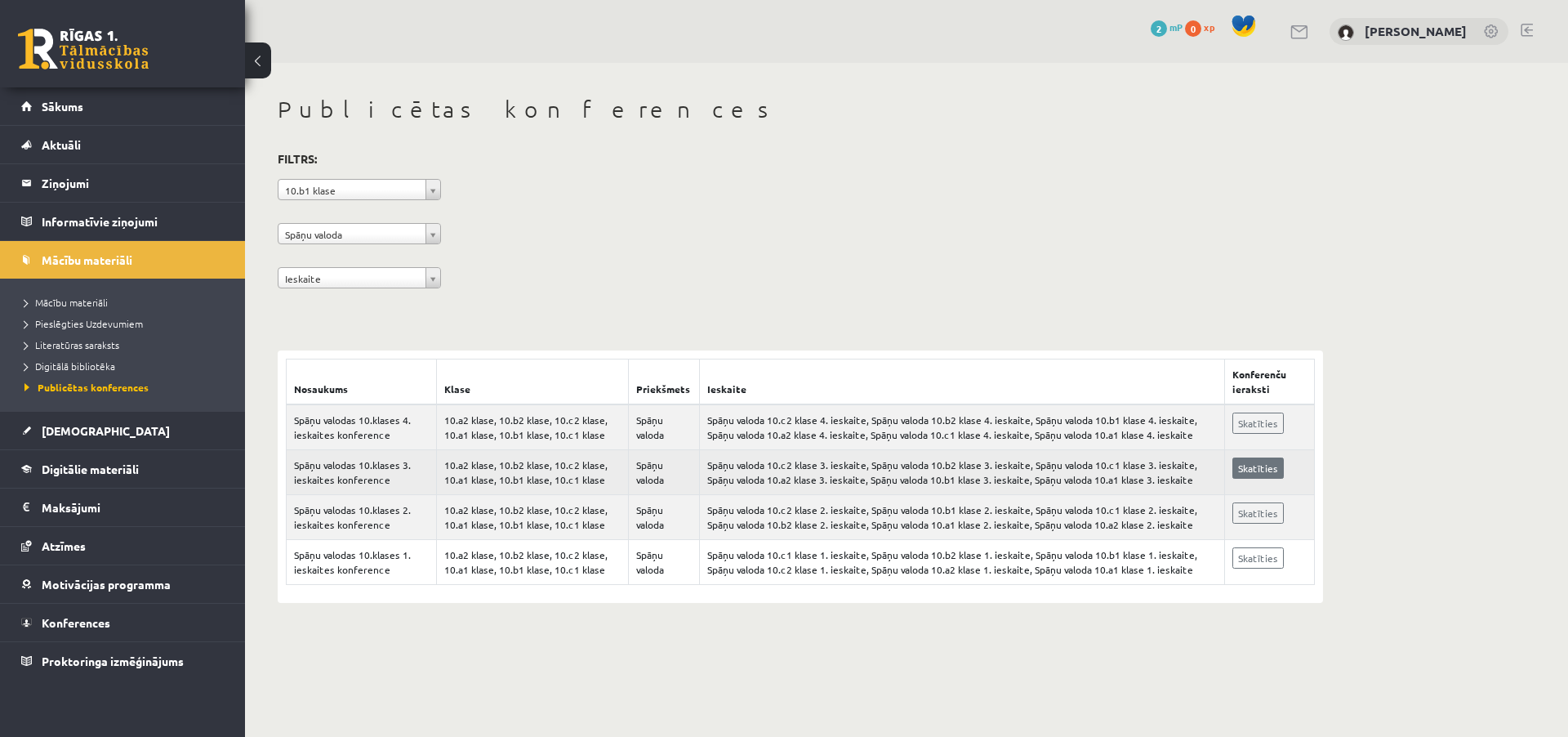
click at [1270, 470] on link "Skatīties" at bounding box center [1258, 468] width 52 height 21
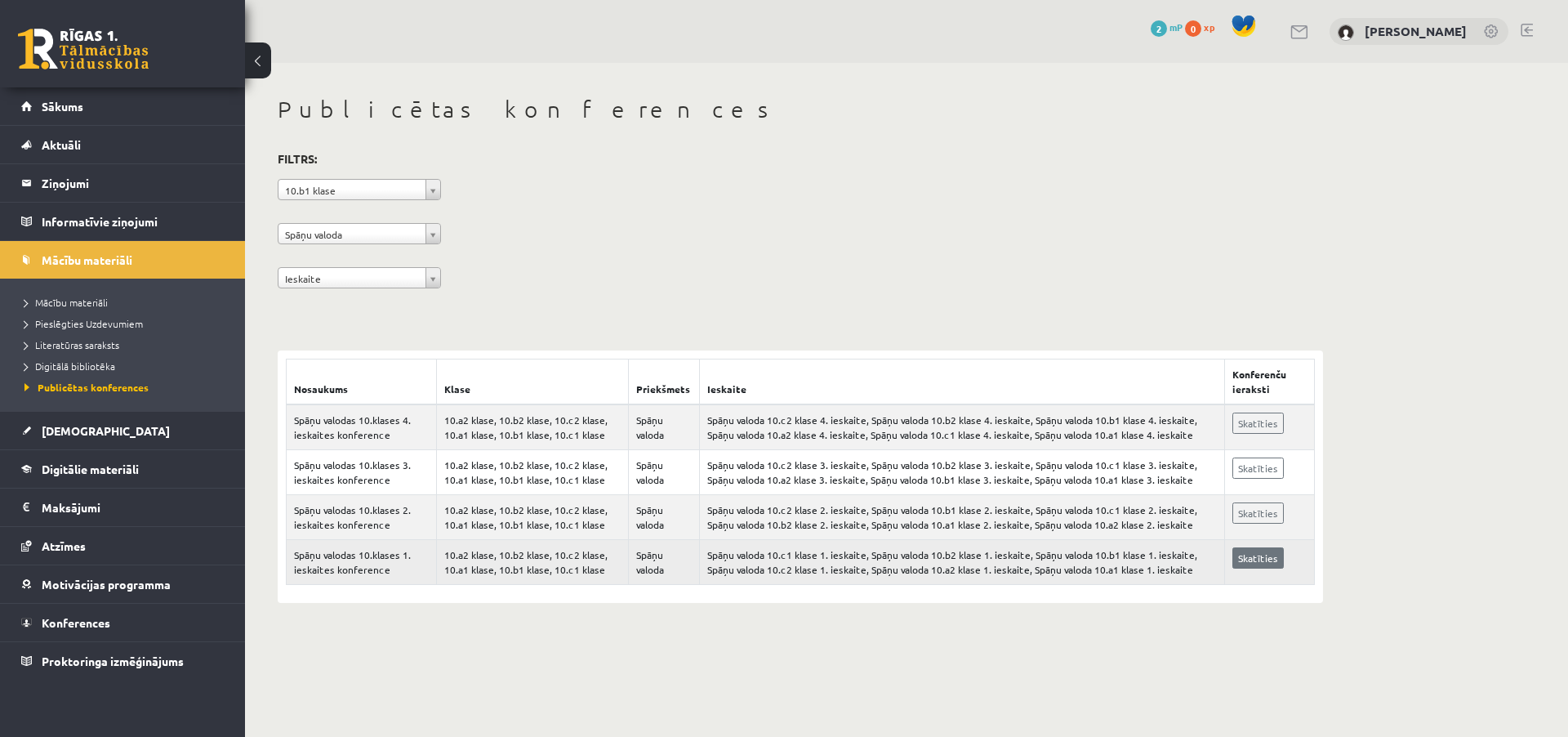
click at [1257, 561] on link "Skatīties" at bounding box center [1258, 558] width 52 height 21
